Goal: Task Accomplishment & Management: Manage account settings

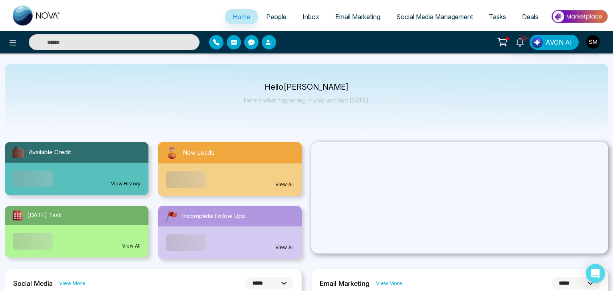
select select "*"
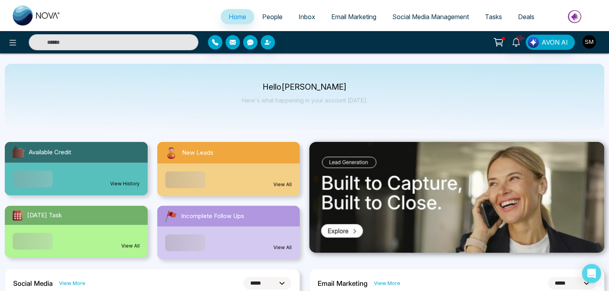
click at [588, 38] on img "button" at bounding box center [590, 42] width 14 height 14
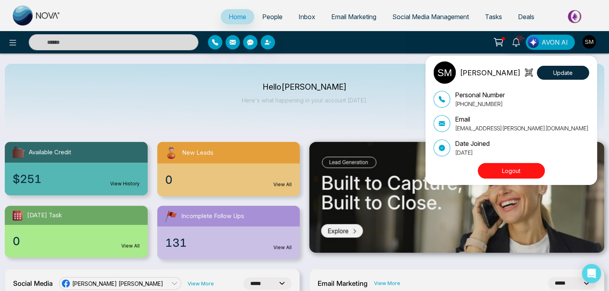
click at [396, 112] on div "[PERSON_NAME] Update Personal Number [PHONE_NUMBER] Email [EMAIL_ADDRESS][PERSO…" at bounding box center [304, 145] width 609 height 291
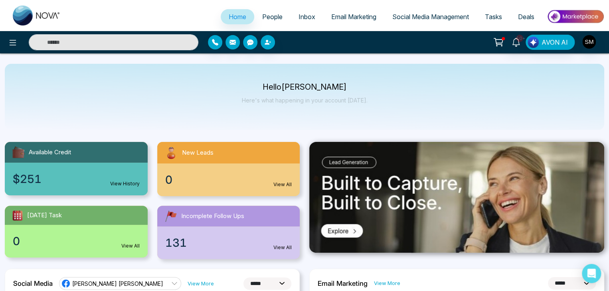
click at [262, 18] on span "People" at bounding box center [272, 17] width 20 height 8
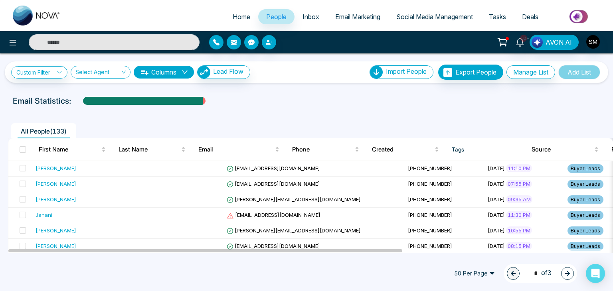
click at [347, 21] on link "Email Marketing" at bounding box center [357, 16] width 61 height 15
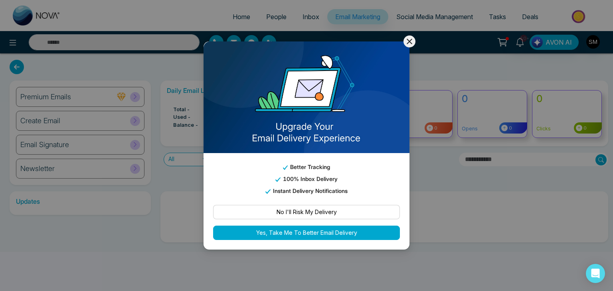
click at [406, 44] on icon at bounding box center [410, 42] width 10 height 10
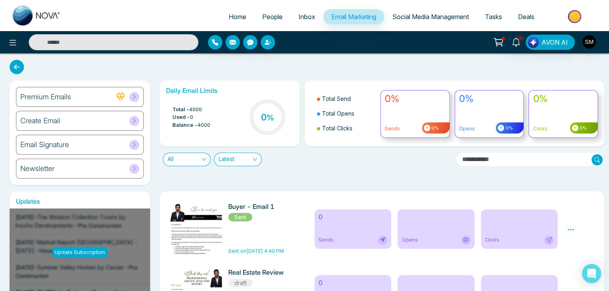
click at [271, 22] on link "People" at bounding box center [272, 16] width 36 height 15
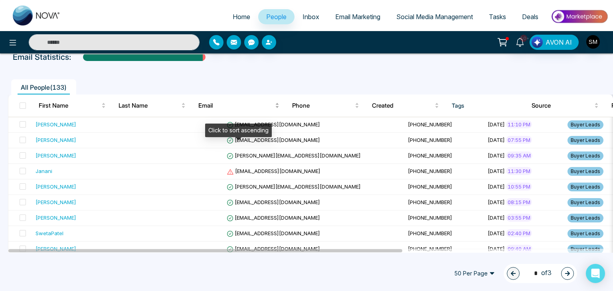
scroll to position [45, 0]
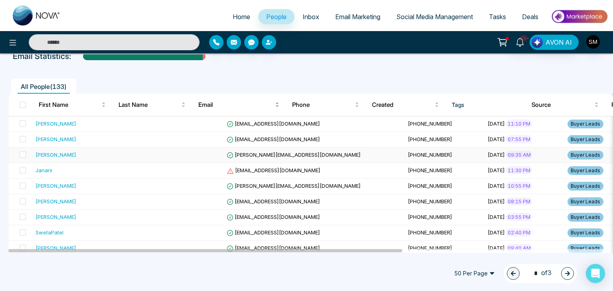
click at [242, 159] on td "[PERSON_NAME][EMAIL_ADDRESS][DOMAIN_NAME]" at bounding box center [314, 156] width 181 height 16
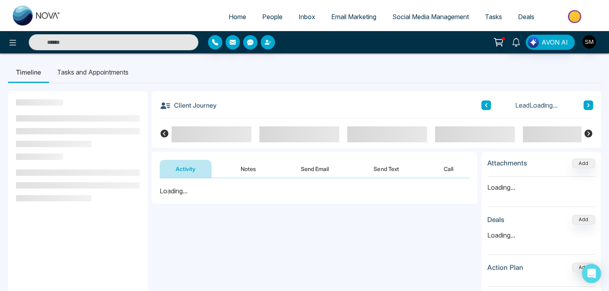
click at [242, 159] on div "Activity Notes Send Email Send Text Call" at bounding box center [315, 165] width 326 height 26
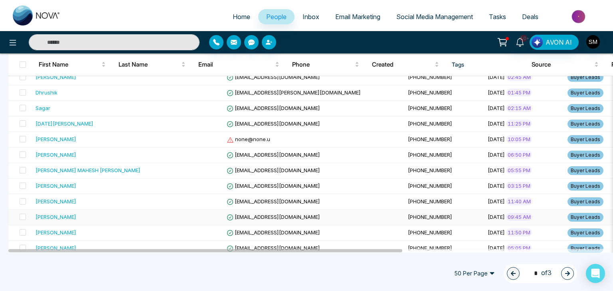
scroll to position [666, 0]
